Goal: Browse casually

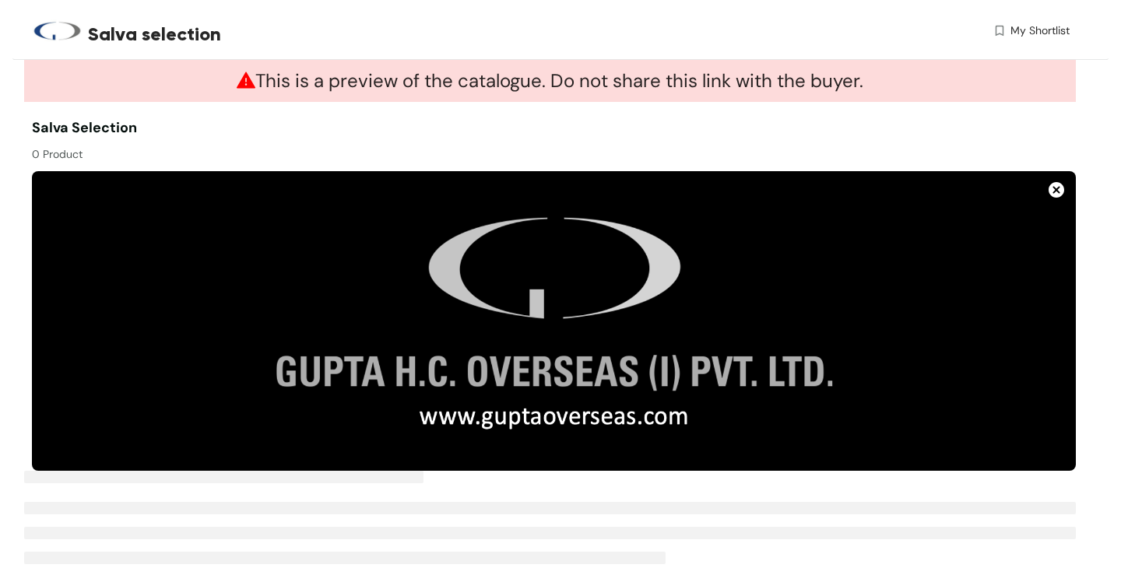
click at [475, 332] on img at bounding box center [554, 321] width 1044 height 300
click at [1061, 193] on img at bounding box center [1057, 190] width 16 height 16
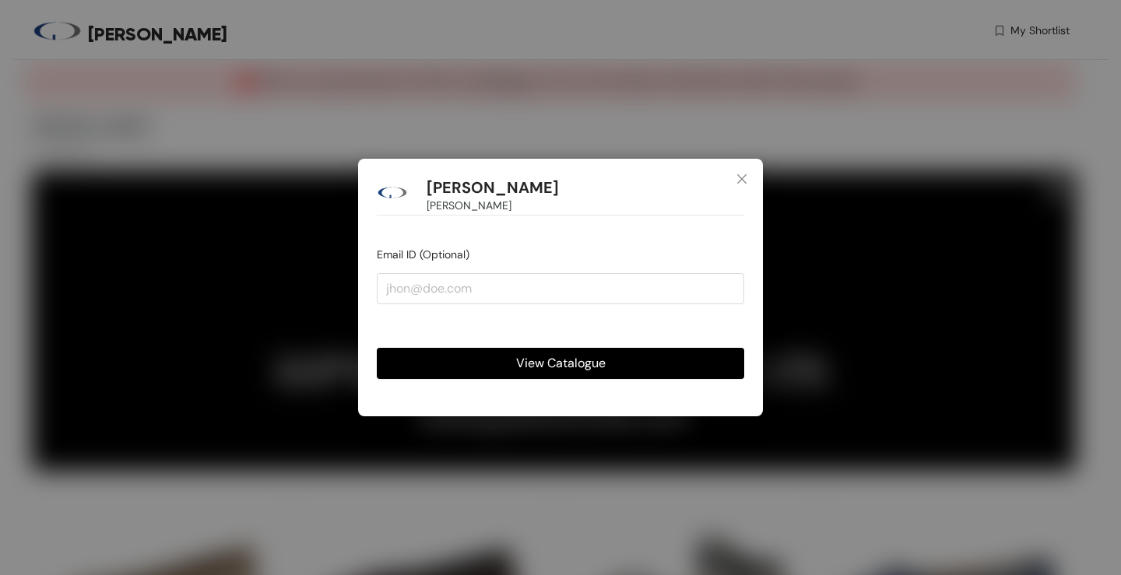
click at [596, 367] on span "View Catalogue" at bounding box center [561, 362] width 90 height 19
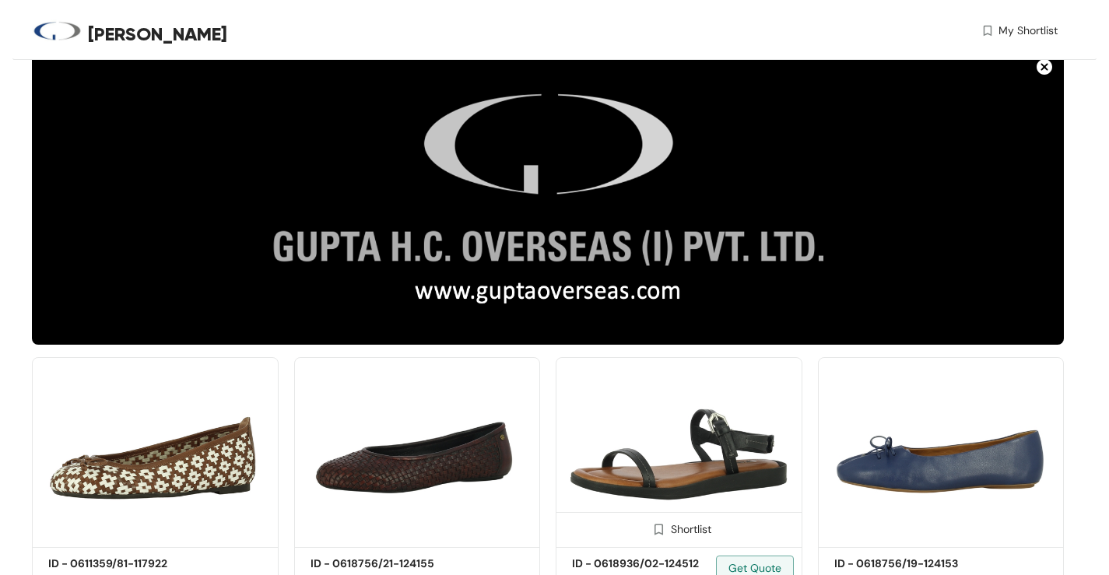
scroll to position [78, 0]
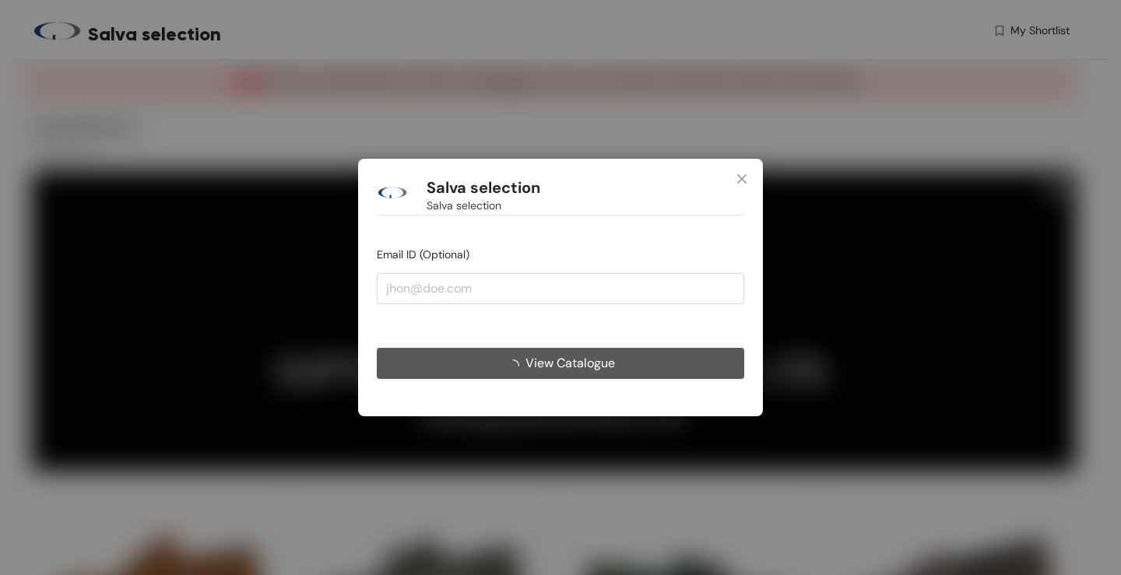
click at [571, 375] on button "View Catalogue" at bounding box center [560, 363] width 367 height 31
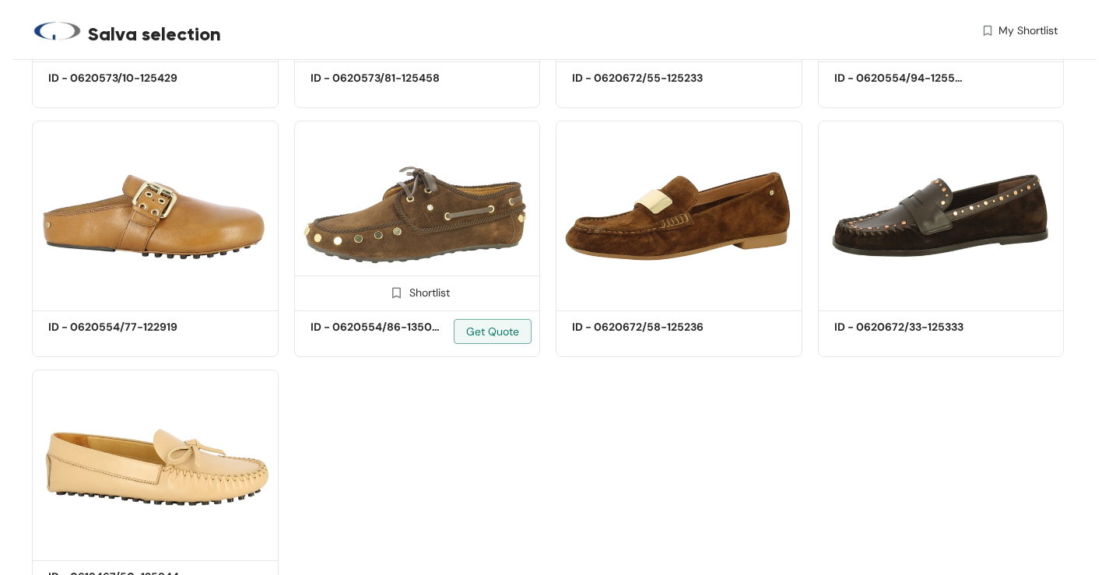
scroll to position [1690, 0]
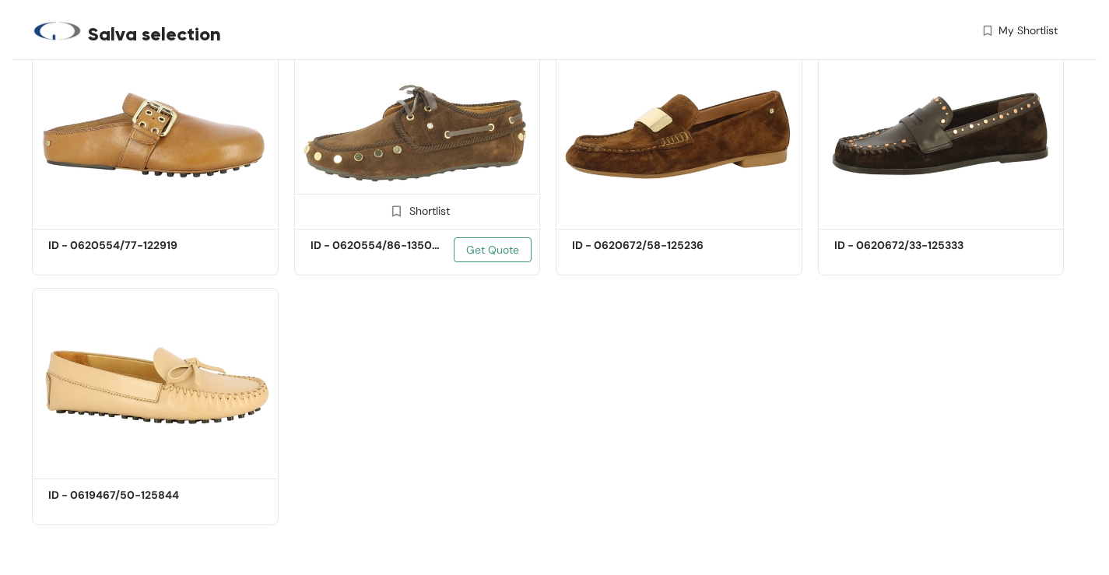
click at [483, 256] on span "Get Quote" at bounding box center [492, 249] width 53 height 17
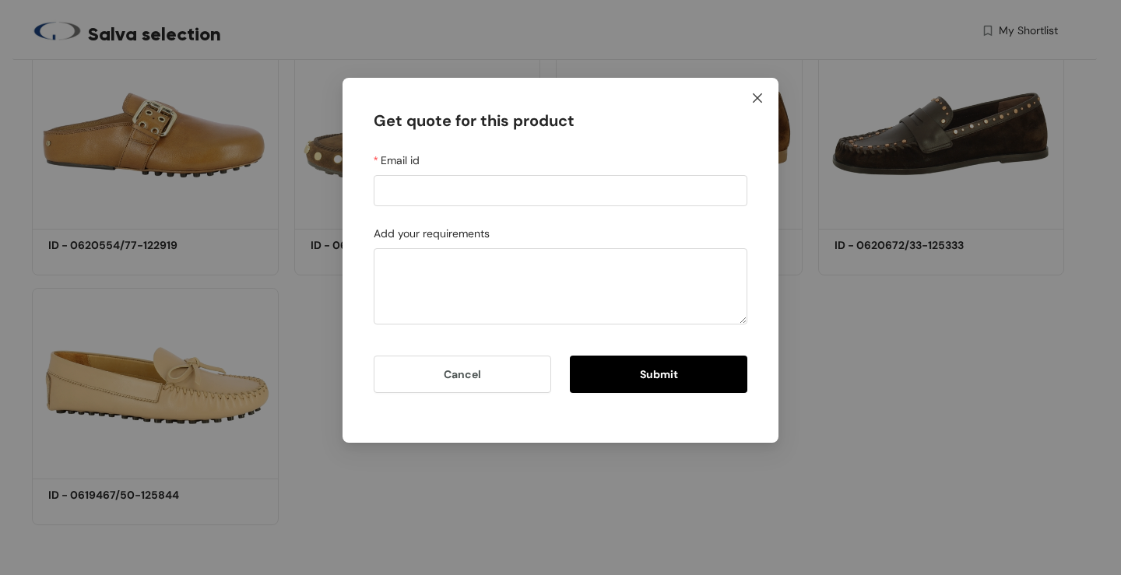
click at [759, 99] on icon "close" at bounding box center [757, 97] width 9 height 9
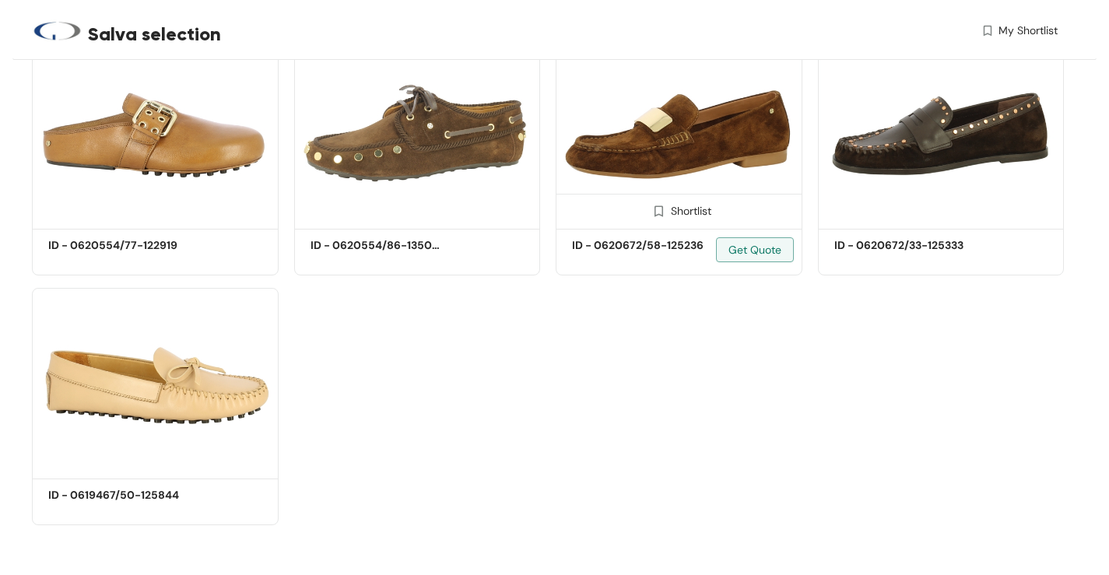
click at [678, 152] on img at bounding box center [679, 132] width 247 height 186
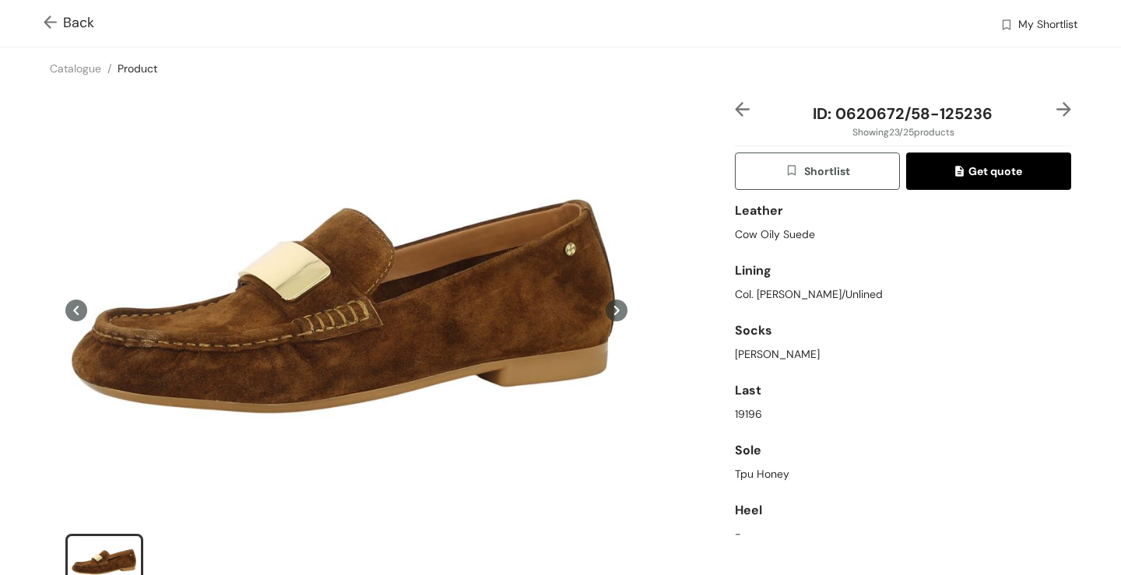
click at [58, 25] on img at bounding box center [53, 24] width 19 height 16
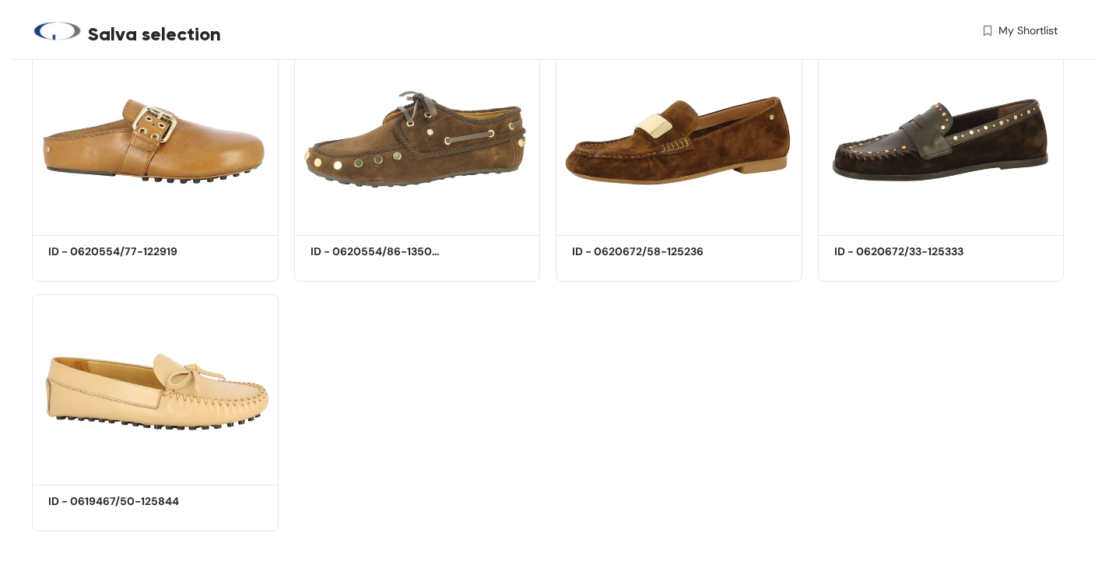
scroll to position [1690, 0]
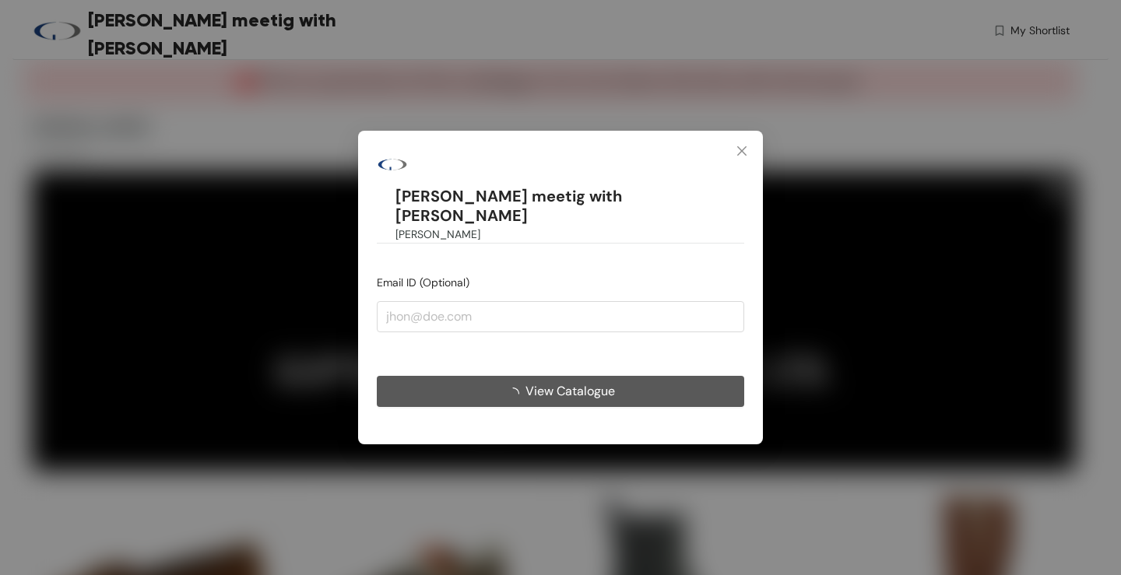
click at [598, 377] on button "View Catalogue" at bounding box center [560, 391] width 367 height 31
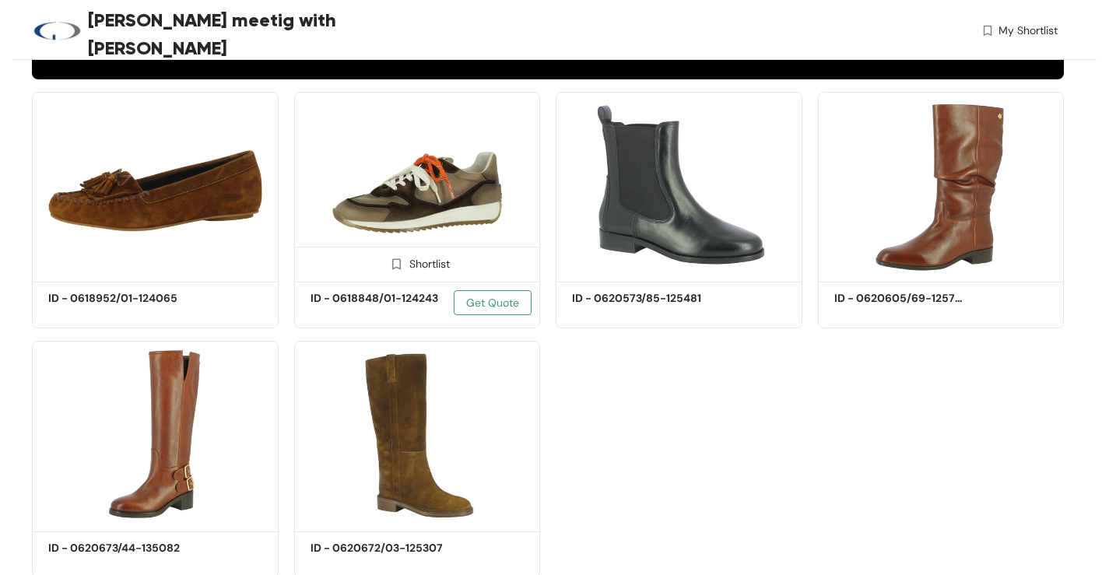
scroll to position [389, 0]
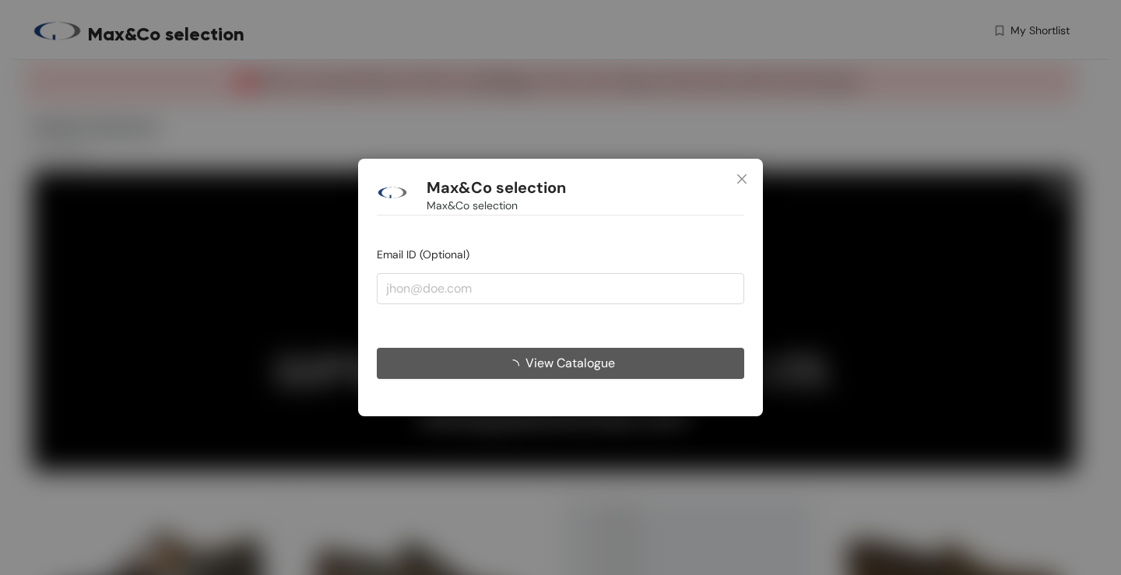
click at [536, 366] on span "View Catalogue" at bounding box center [570, 362] width 90 height 19
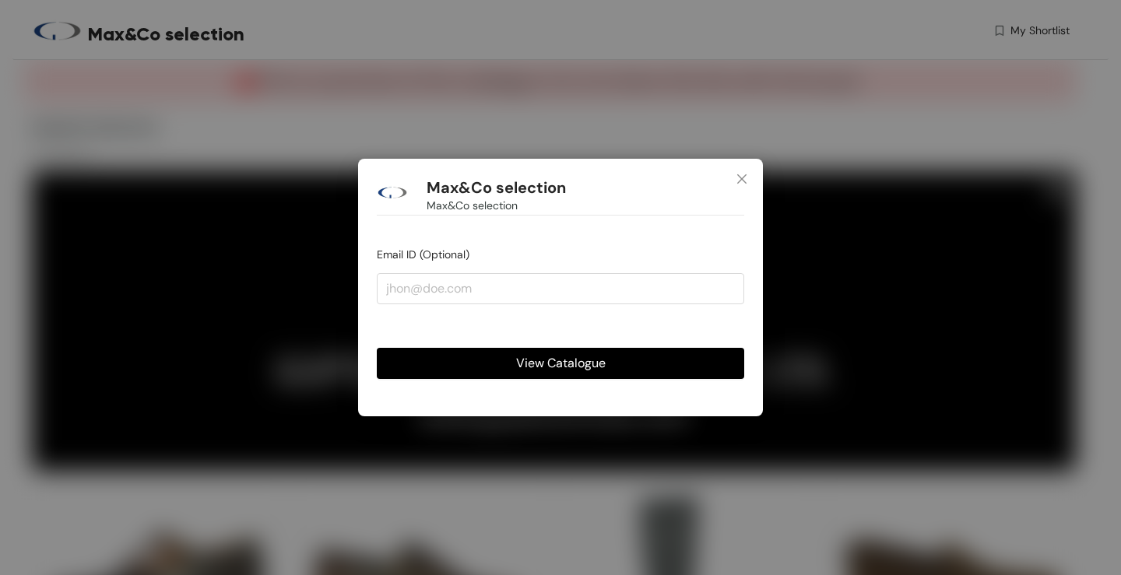
click at [545, 364] on span "View Catalogue" at bounding box center [561, 362] width 90 height 19
